Goal: Information Seeking & Learning: Learn about a topic

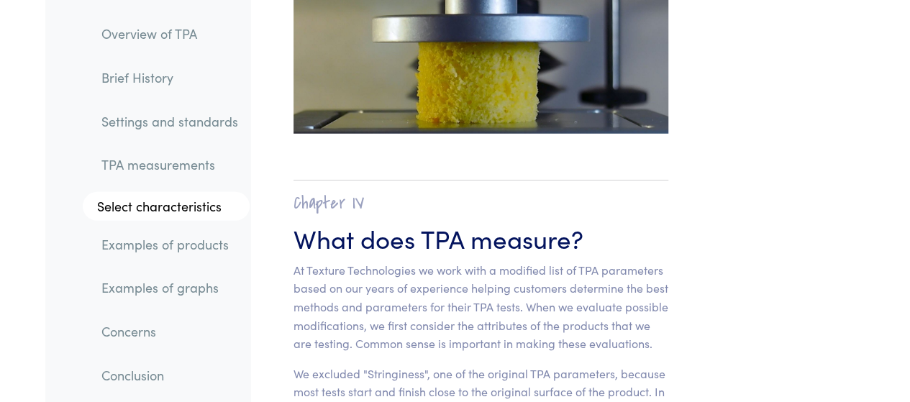
drag, startPoint x: 920, startPoint y: 75, endPoint x: 920, endPoint y: 132, distance: 56.1
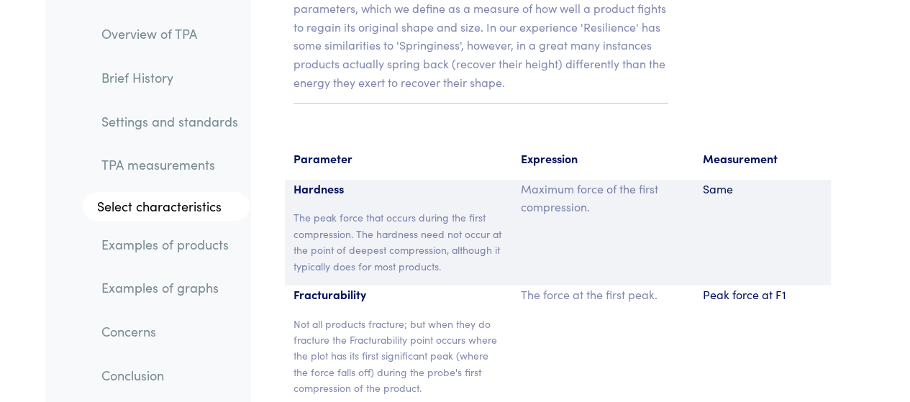
scroll to position [10639, 0]
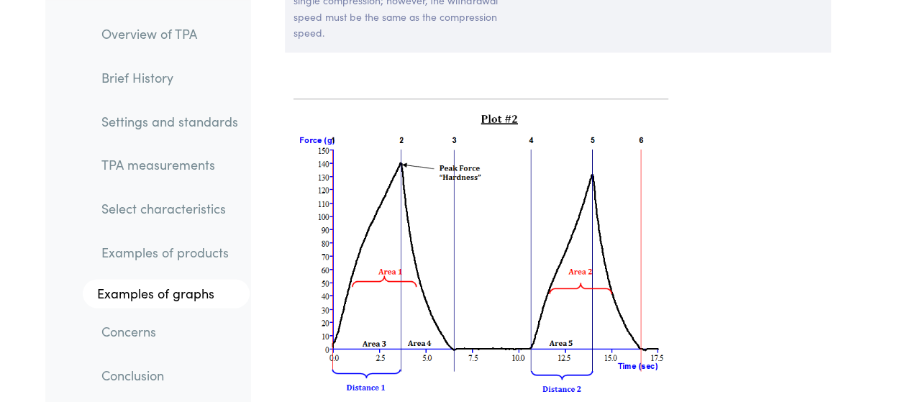
scroll to position [11342, 0]
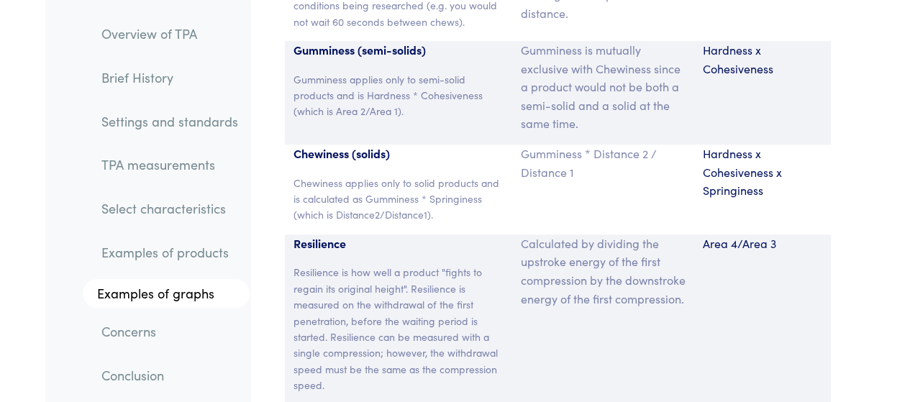
click at [167, 254] on link "Examples of products" at bounding box center [170, 252] width 160 height 33
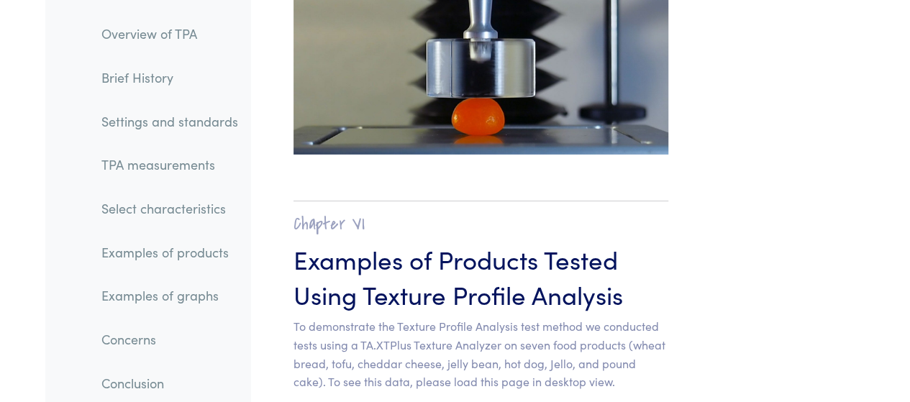
scroll to position [15810, 0]
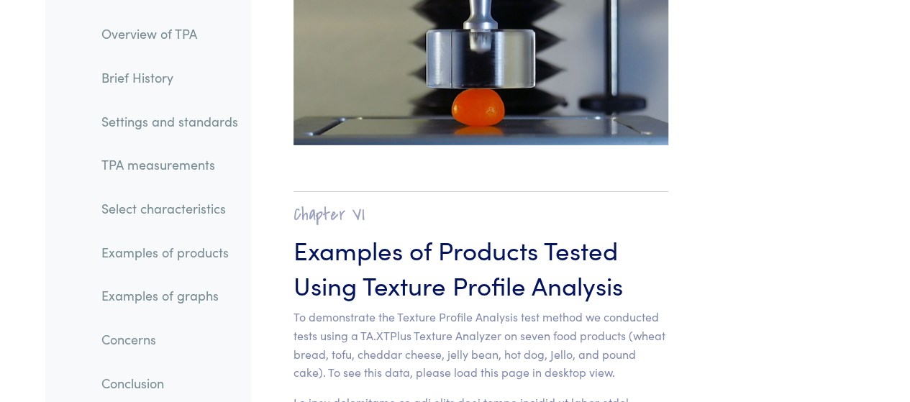
click at [162, 298] on link "Examples of graphs" at bounding box center [170, 295] width 160 height 33
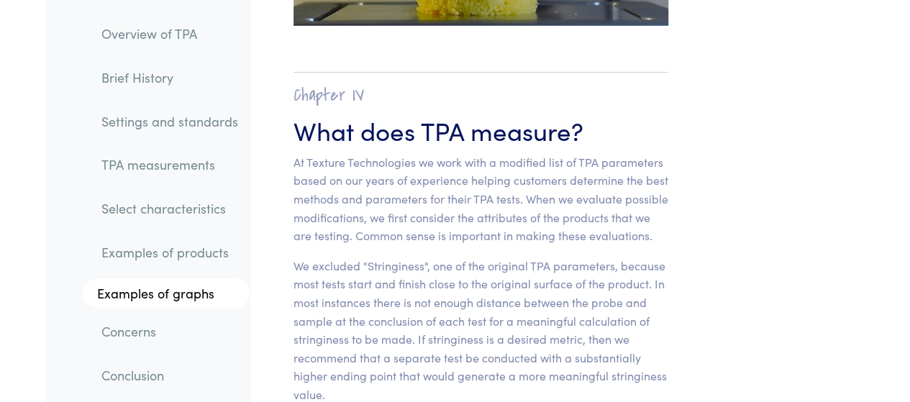
scroll to position [9897, 0]
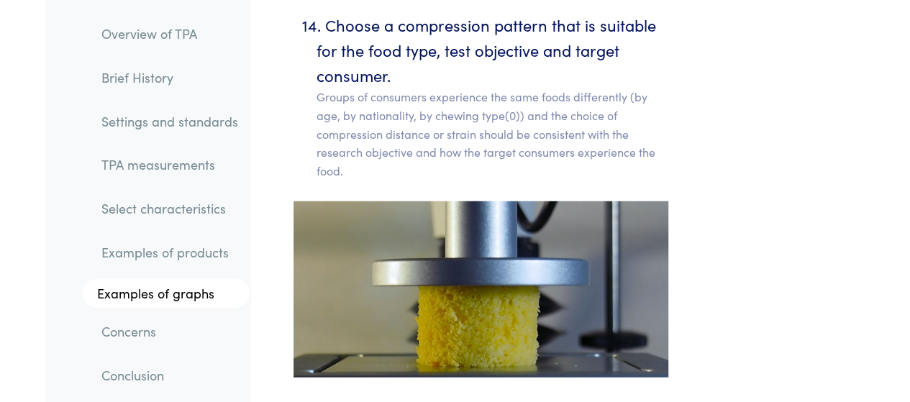
click at [203, 301] on link "Examples of graphs" at bounding box center [166, 293] width 167 height 29
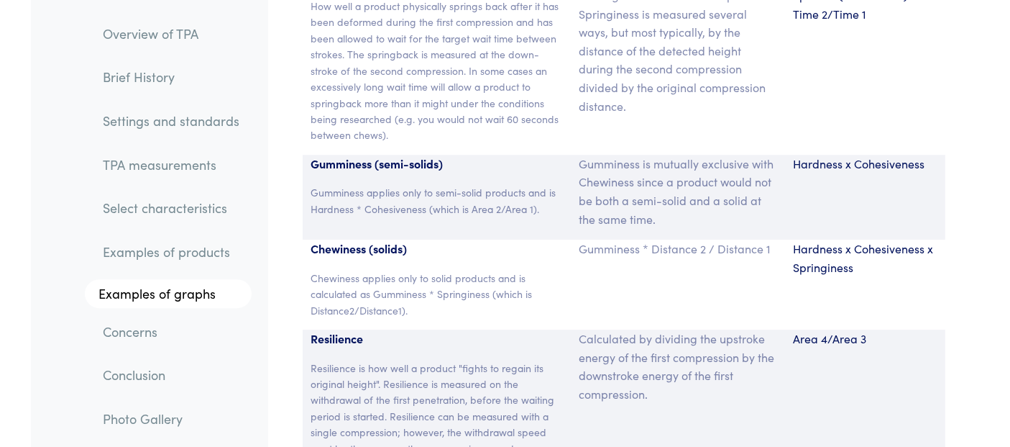
scroll to position [9490, 0]
